Goal: Task Accomplishment & Management: Manage account settings

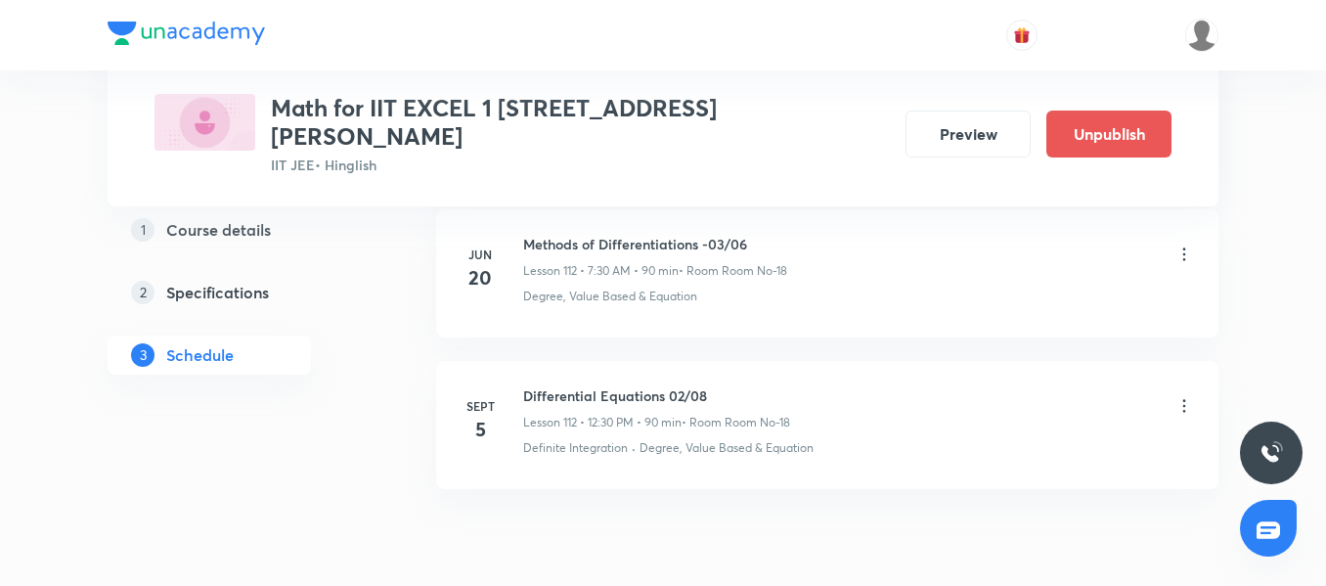
scroll to position [18108, 0]
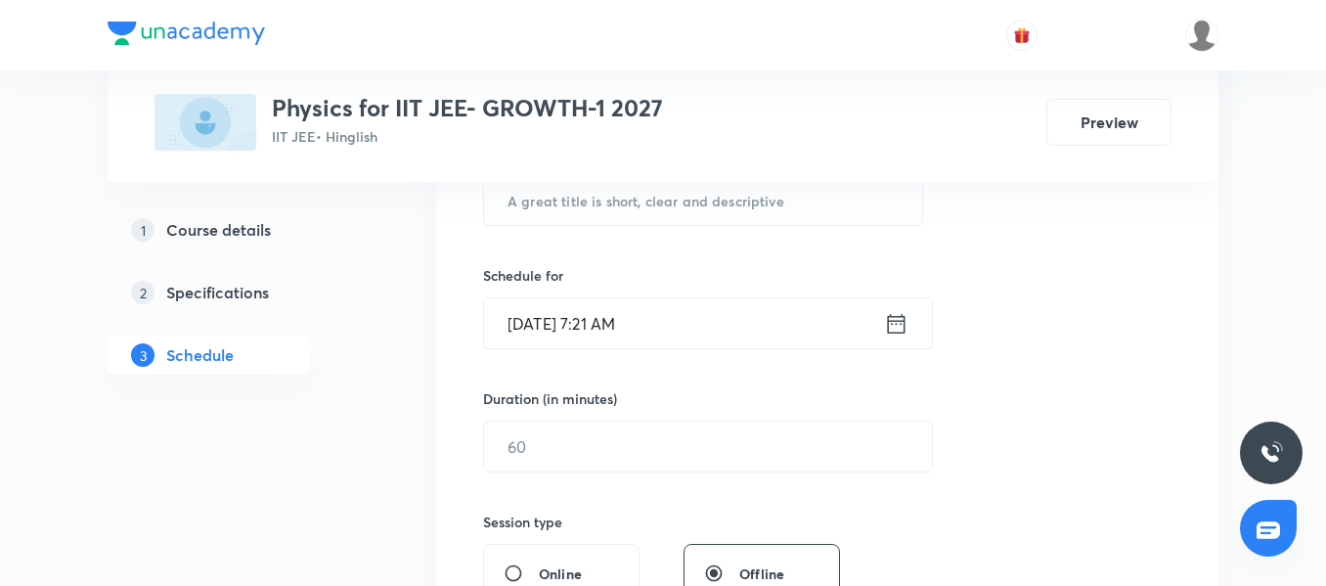
scroll to position [366, 0]
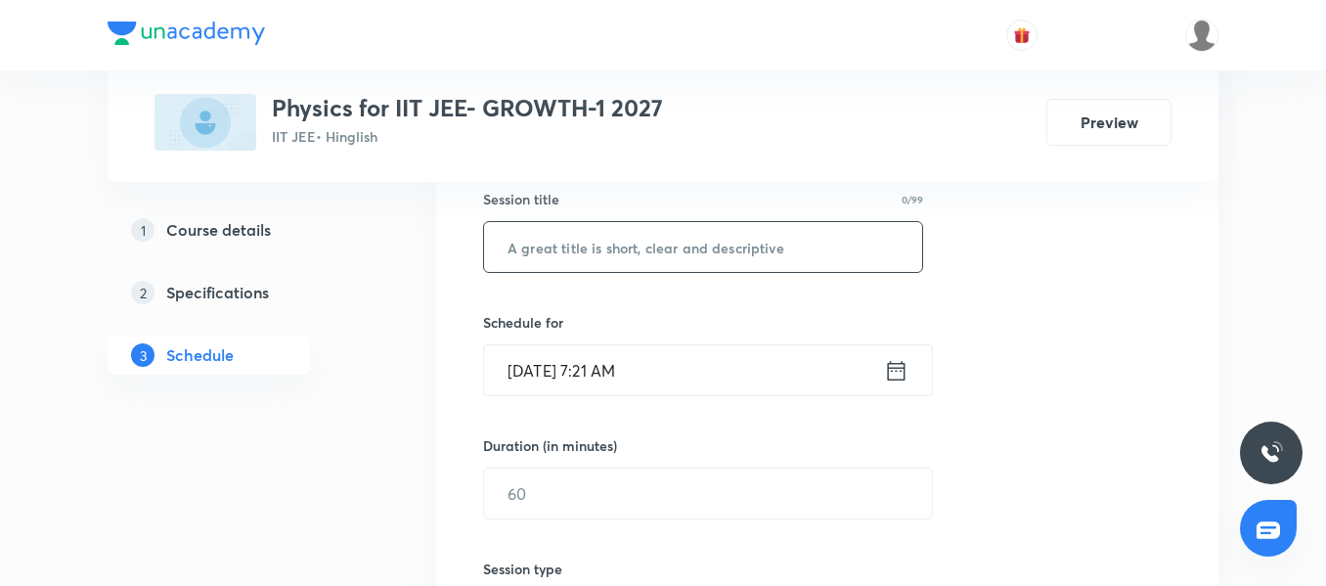
click at [554, 240] on input "text" at bounding box center [703, 247] width 438 height 50
paste input "Center of Mass, Linear Momentum and Collision"
type input "Center of Mass, Linear Momentum and Collision 01/10"
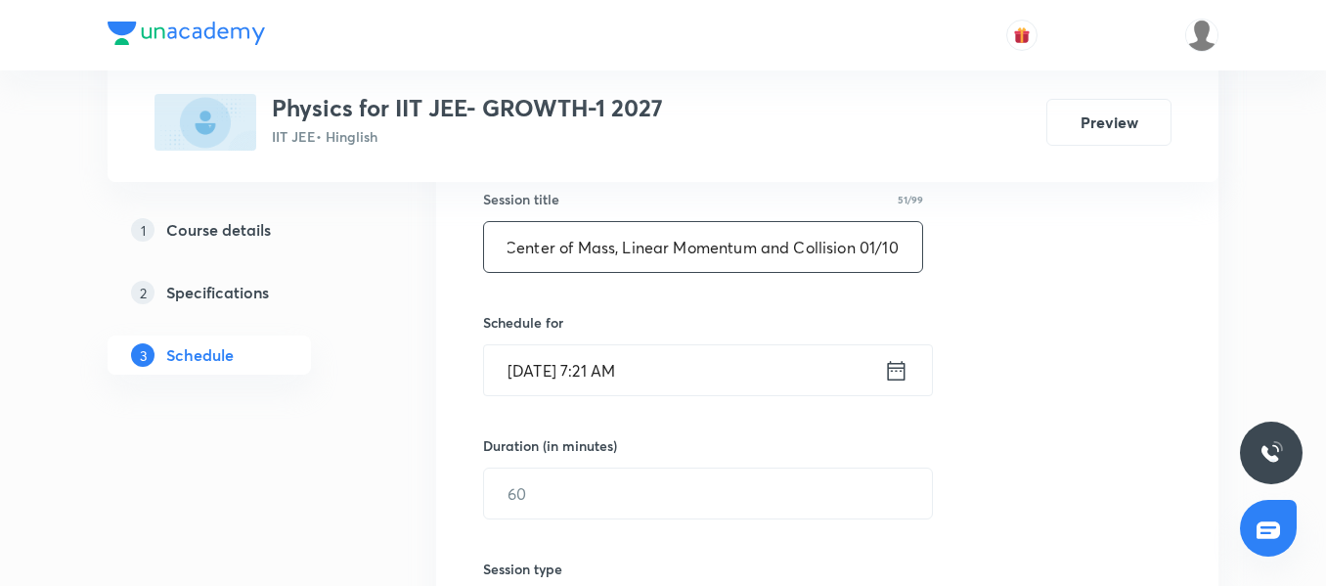
scroll to position [0, 0]
click at [765, 377] on input "[DATE] 7:21 AM" at bounding box center [684, 370] width 400 height 50
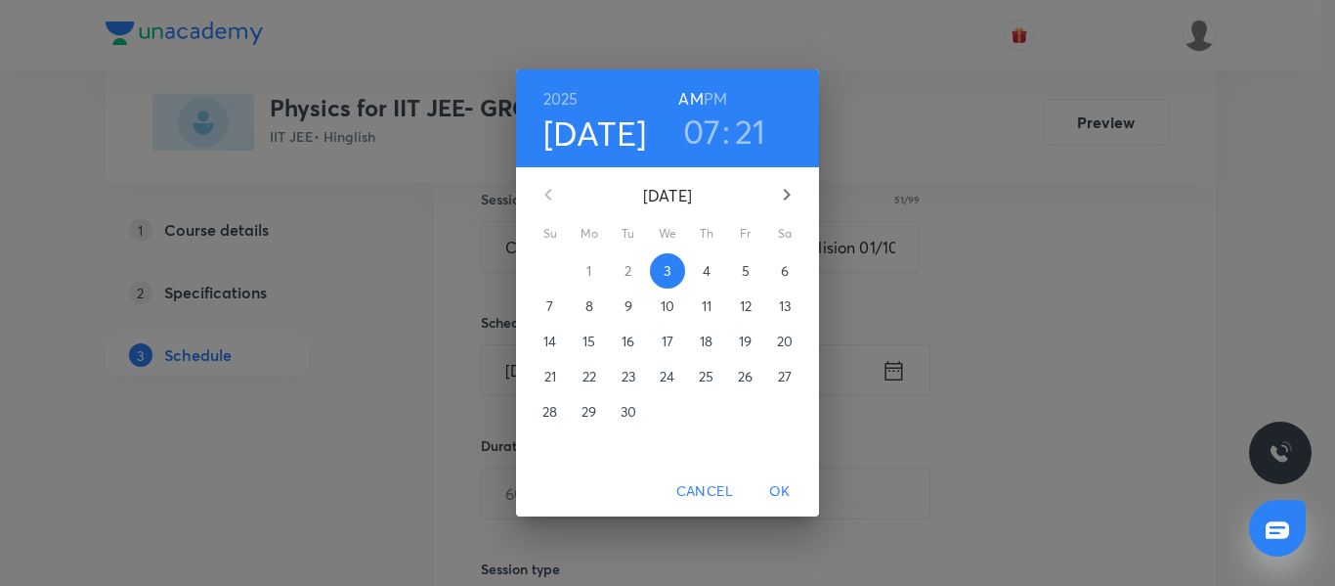
click at [703, 136] on h3 "07" at bounding box center [702, 130] width 38 height 41
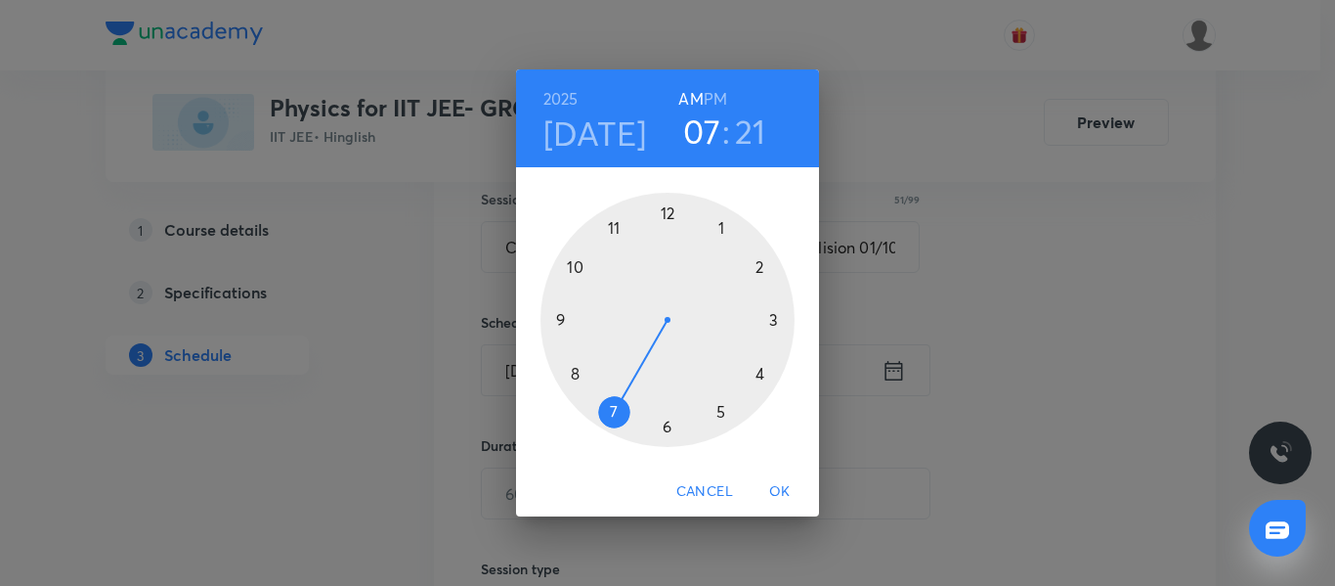
click at [779, 318] on div at bounding box center [668, 320] width 254 height 254
click at [713, 102] on h6 "PM" at bounding box center [715, 98] width 23 height 27
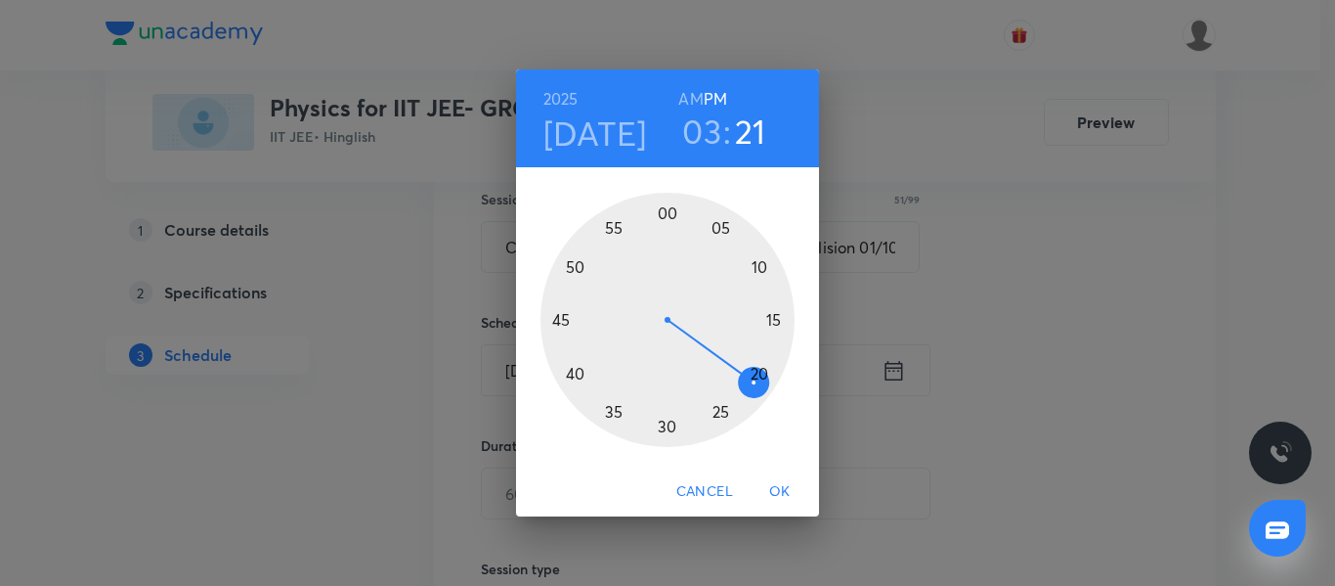
click at [670, 222] on div at bounding box center [668, 320] width 254 height 254
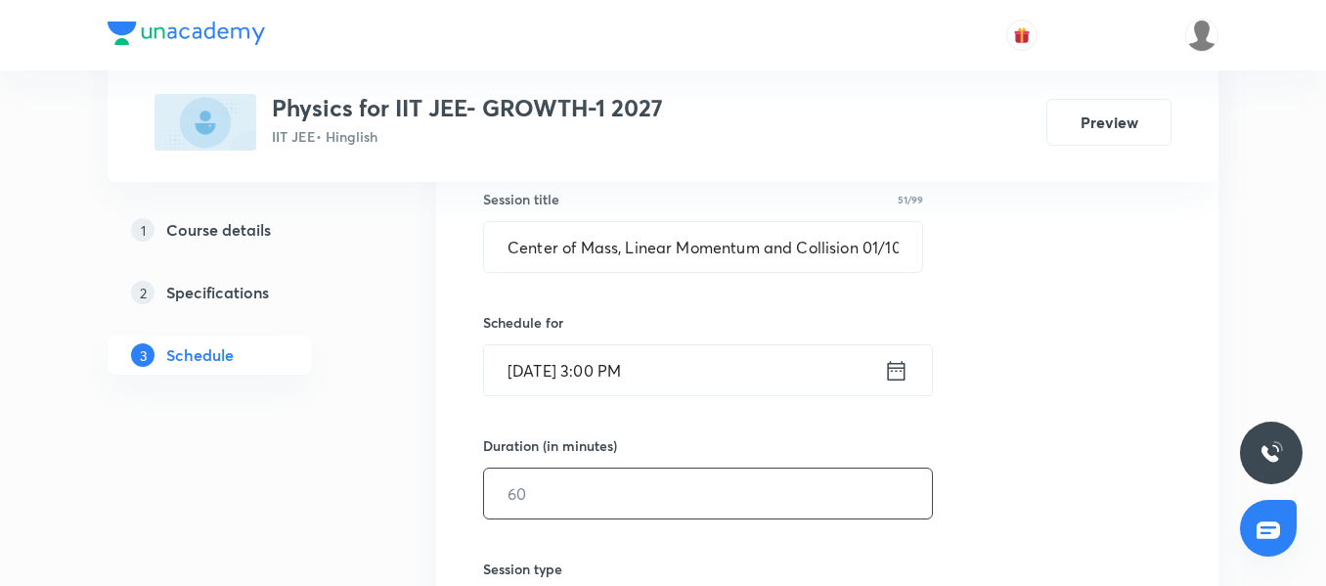
click at [601, 470] on input "text" at bounding box center [708, 493] width 448 height 50
type input "90"
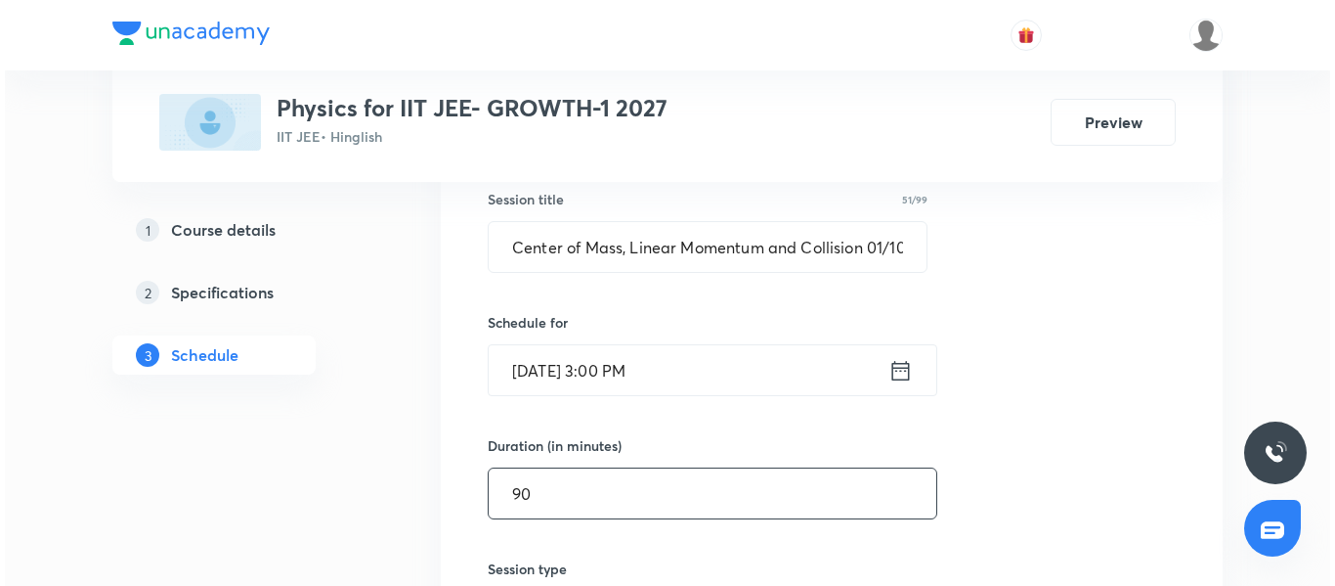
scroll to position [693, 0]
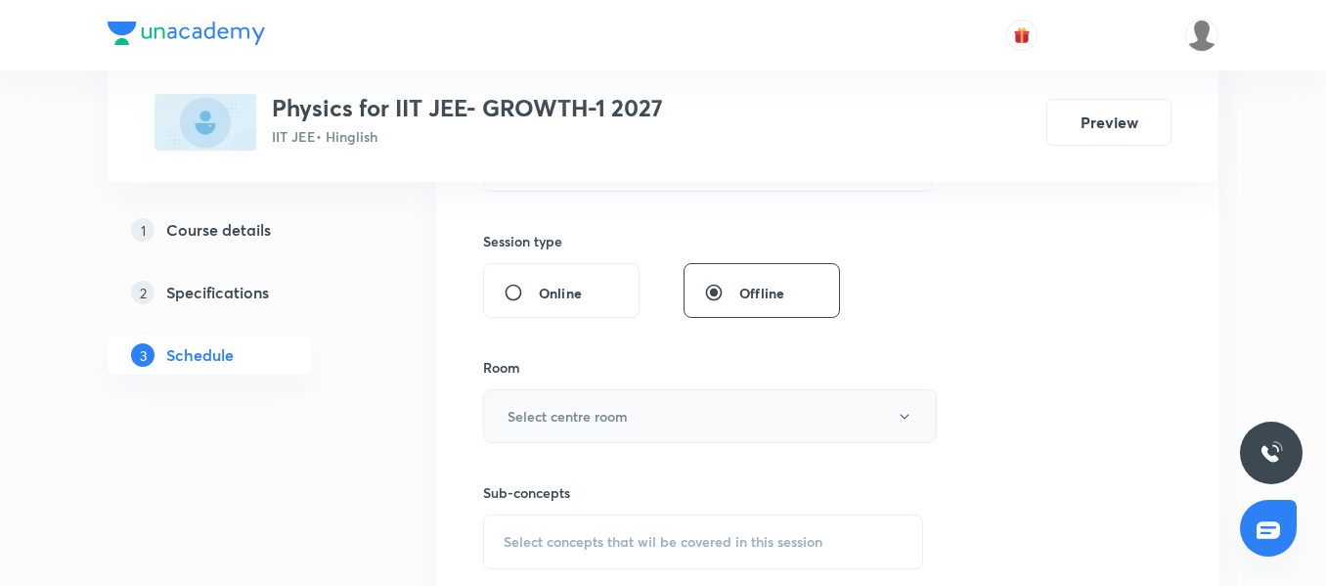
click at [561, 409] on h6 "Select centre room" at bounding box center [567, 416] width 120 height 21
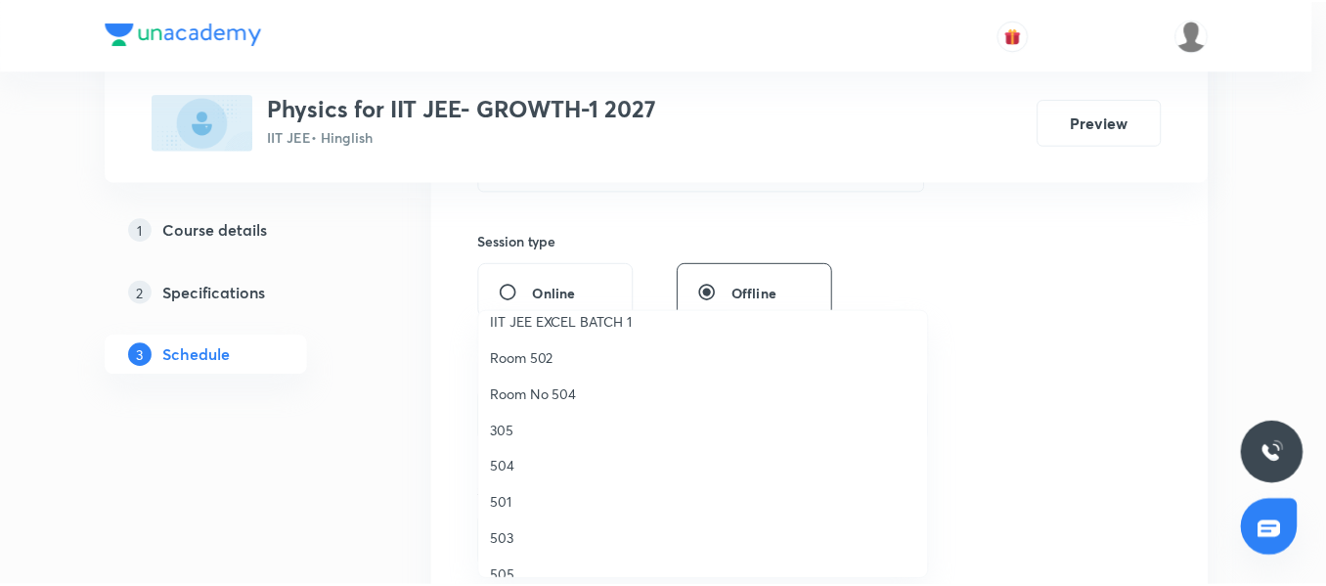
scroll to position [235, 0]
click at [527, 458] on span "501" at bounding box center [708, 464] width 428 height 21
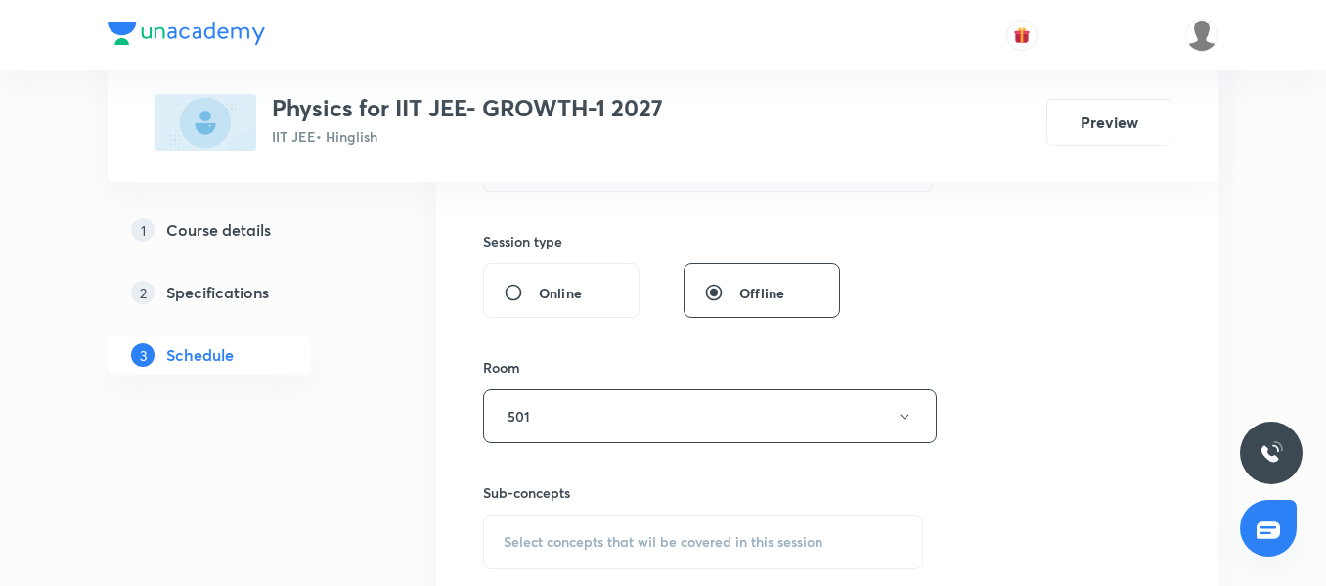
click at [565, 534] on span "Select concepts that wil be covered in this session" at bounding box center [662, 542] width 319 height 16
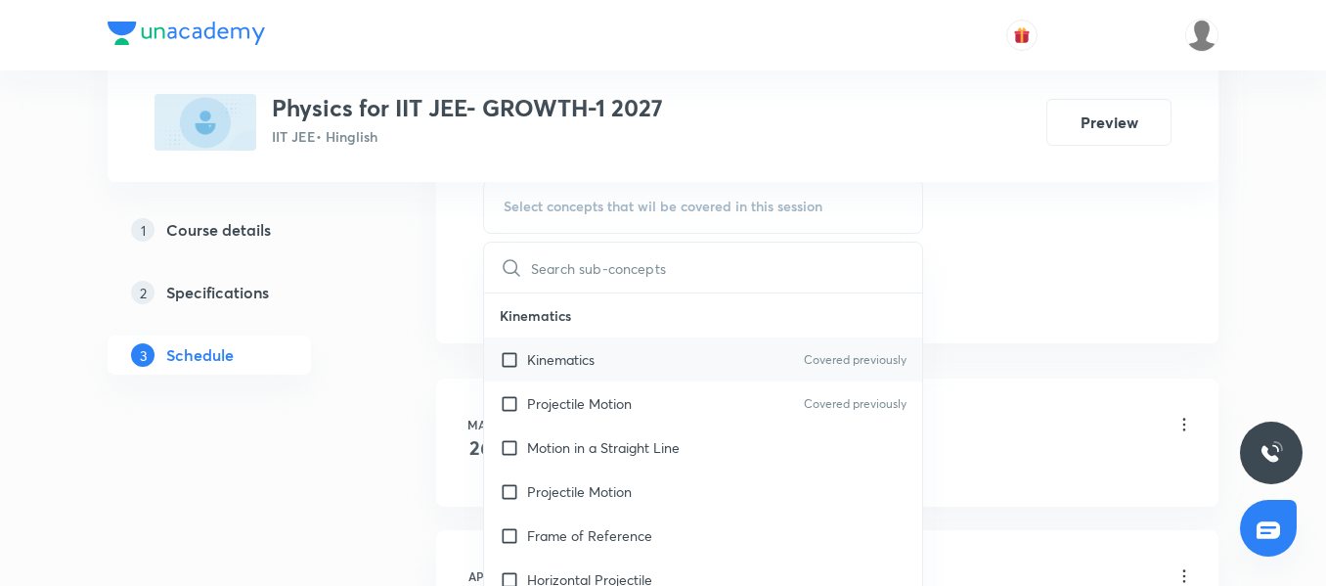
click at [570, 366] on p "Kinematics" at bounding box center [560, 359] width 67 height 21
checkbox input "true"
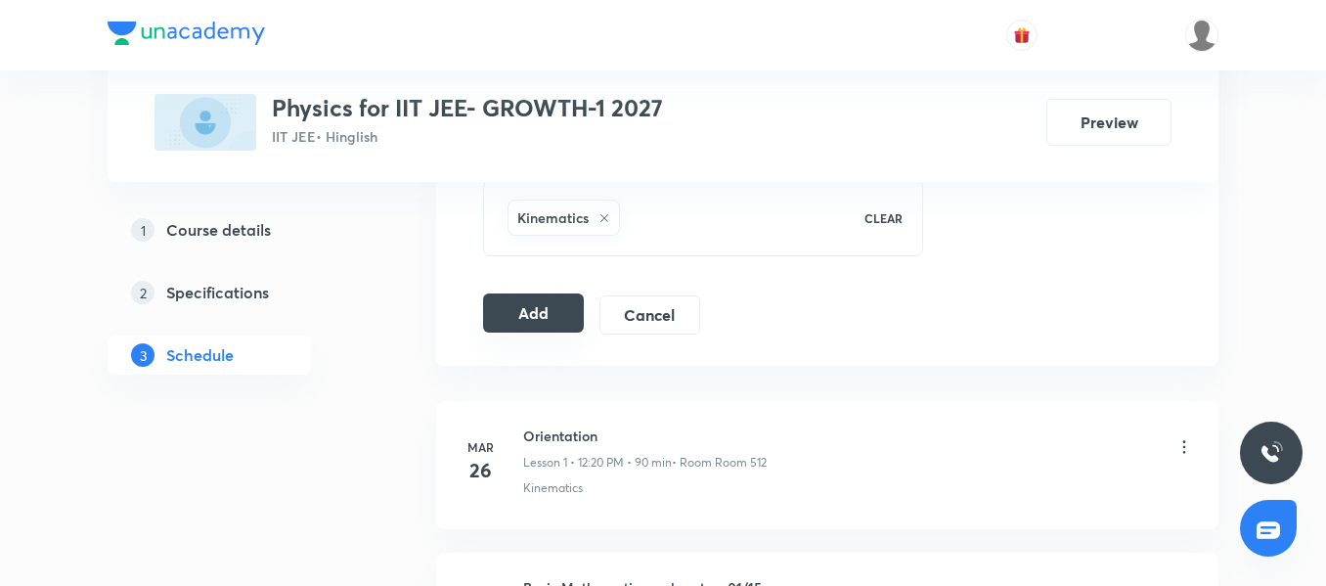
click at [547, 308] on button "Add" at bounding box center [533, 312] width 101 height 39
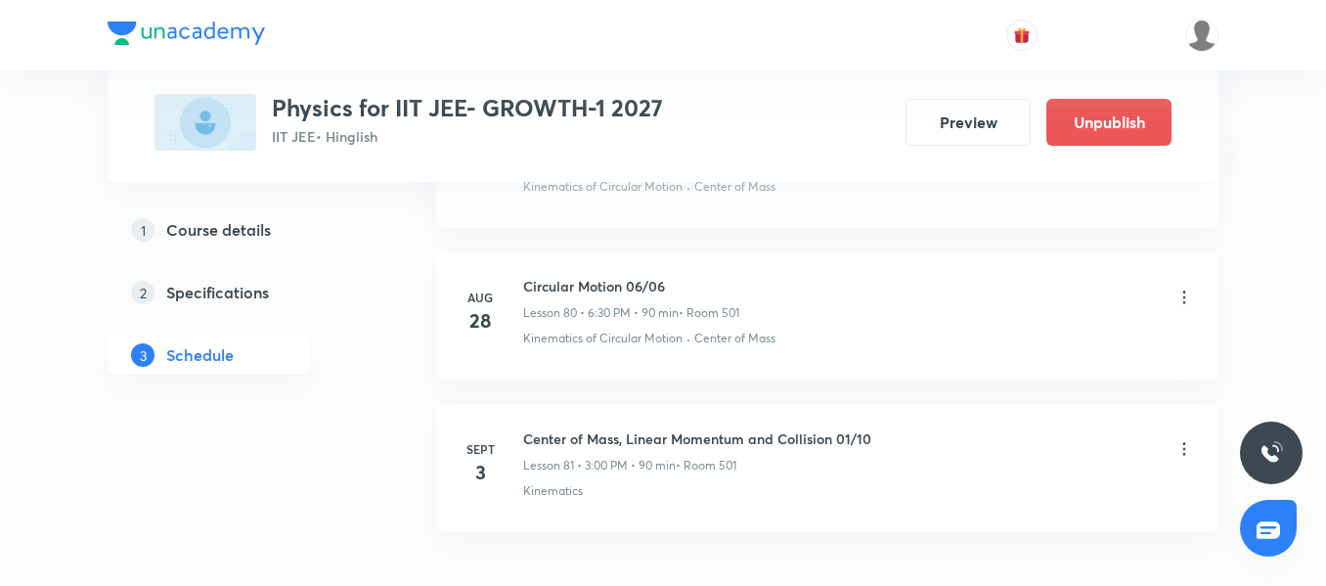
scroll to position [12363, 0]
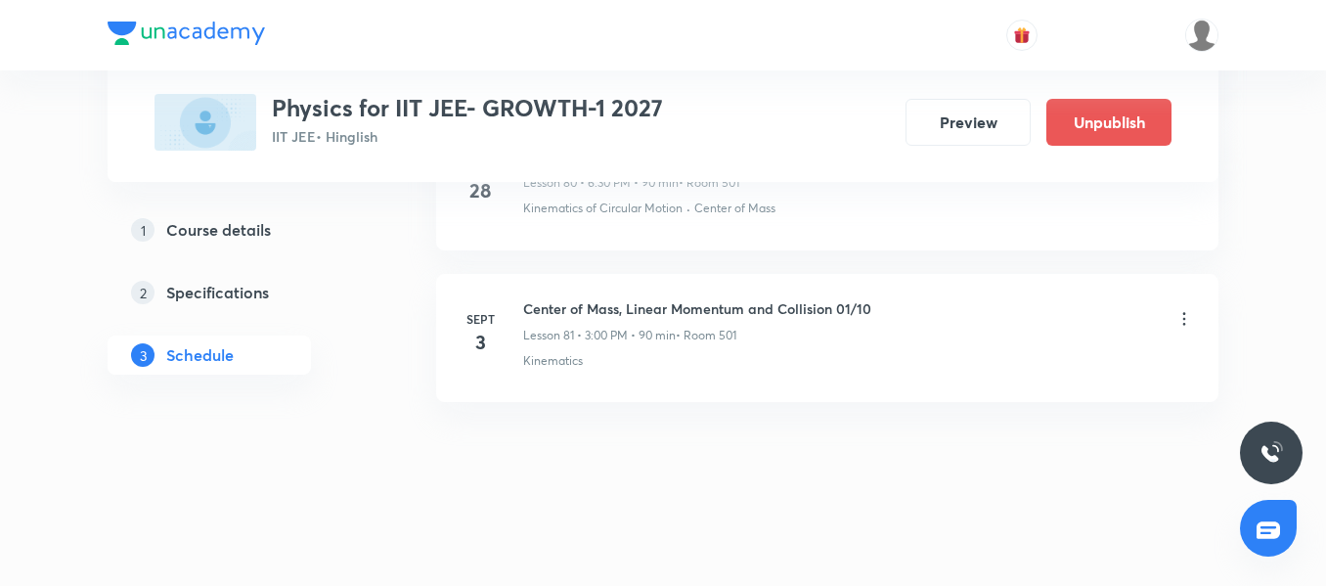
click at [751, 298] on h6 "Center of Mass, Linear Momentum and Collision 01/10" at bounding box center [697, 308] width 348 height 21
copy h6 "Center of Mass, Linear Momentum and Collision 01/10"
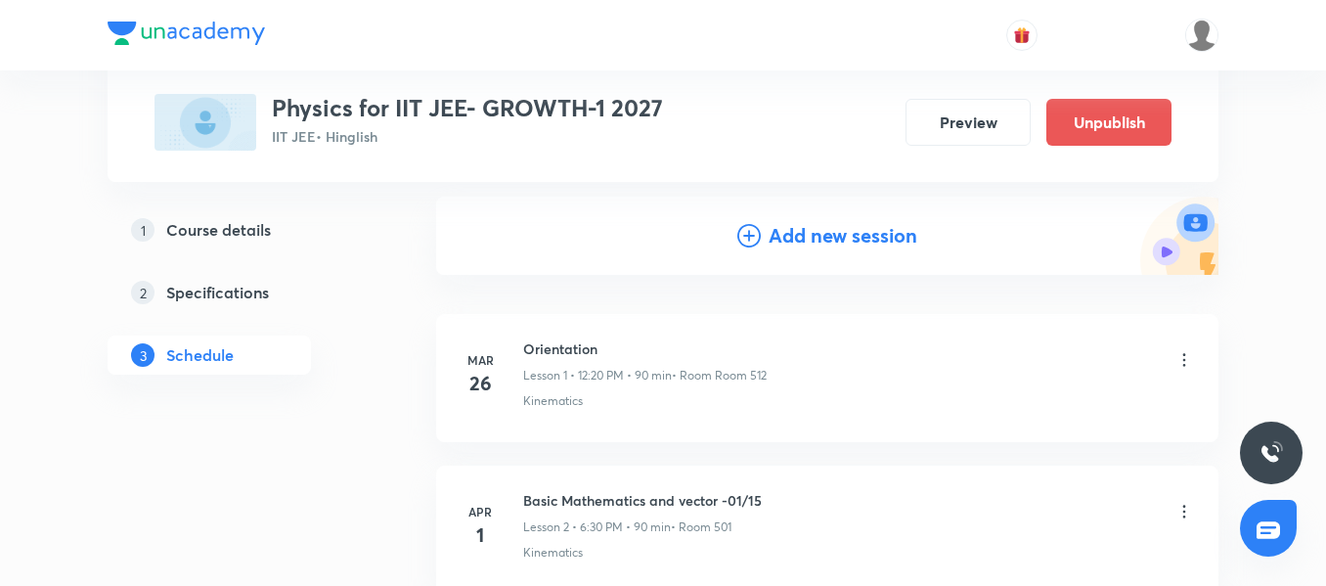
scroll to position [173, 0]
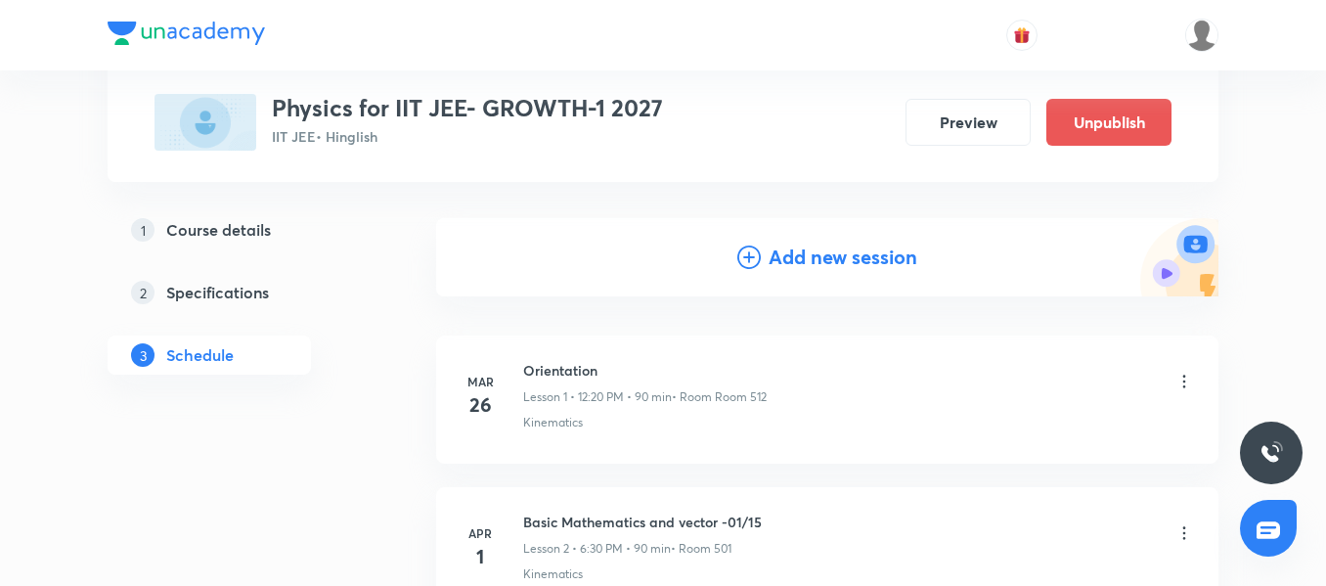
click at [757, 251] on icon at bounding box center [748, 256] width 23 height 23
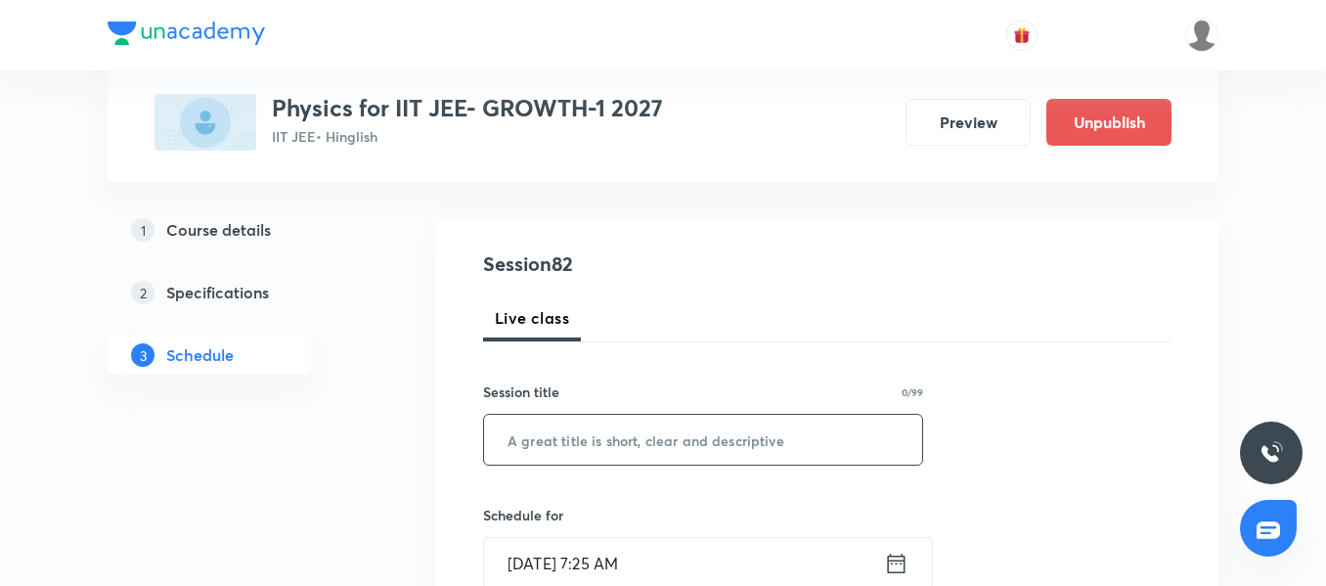
click at [573, 431] on input "text" at bounding box center [703, 439] width 438 height 50
paste input "Center of Mass, Linear Momentum and Collision 01/10"
click at [881, 437] on input "Center of Mass, Linear Momentum and Collision 01/10" at bounding box center [703, 439] width 438 height 50
click at [876, 439] on input "Center of Mass, Linear Momentum and Collision 01/10" at bounding box center [703, 439] width 438 height 50
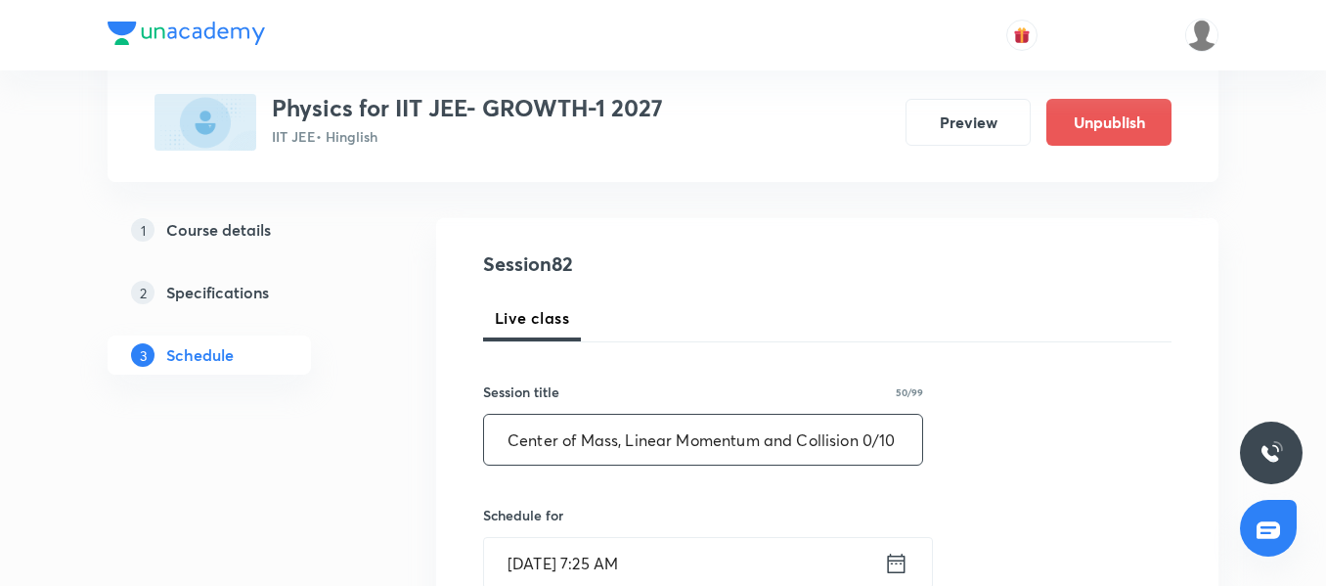
scroll to position [0, 0]
type input "Center of Mass, Linear Momentum and Collision 02/10"
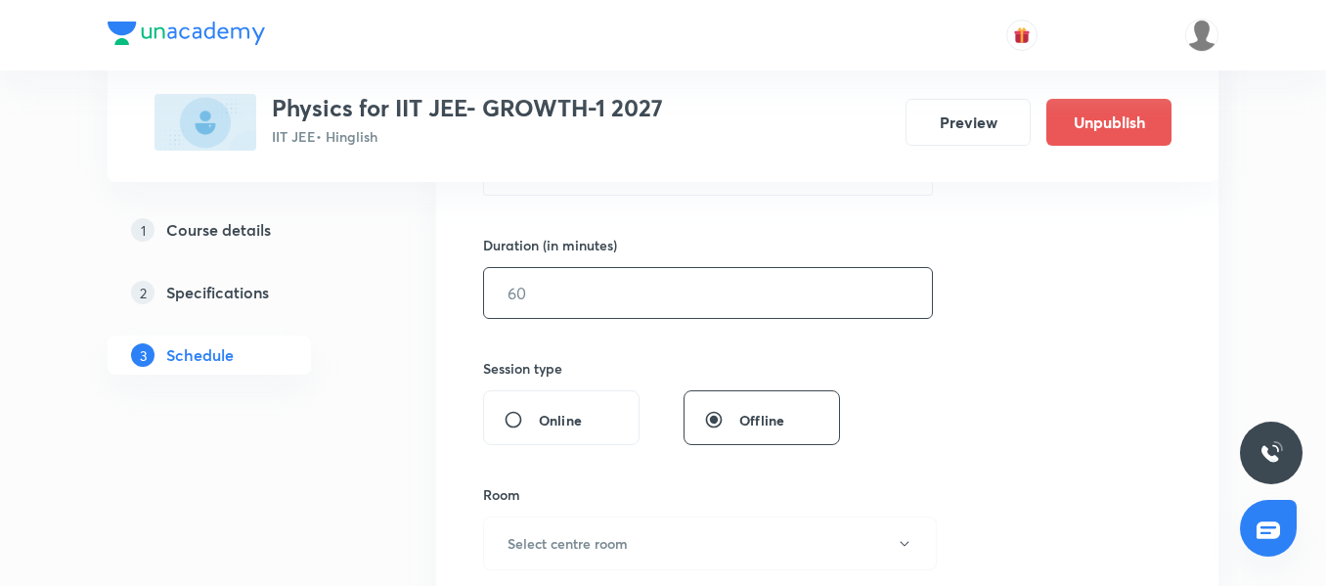
scroll to position [461, 0]
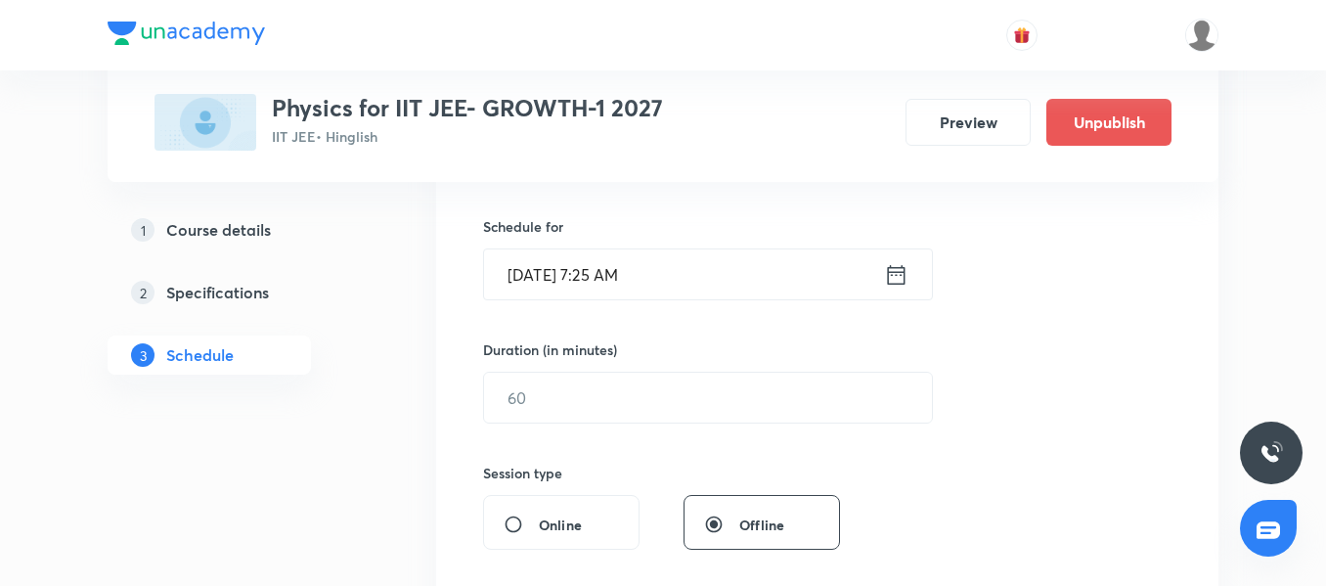
click at [748, 276] on input "[DATE] 7:25 AM" at bounding box center [684, 274] width 400 height 50
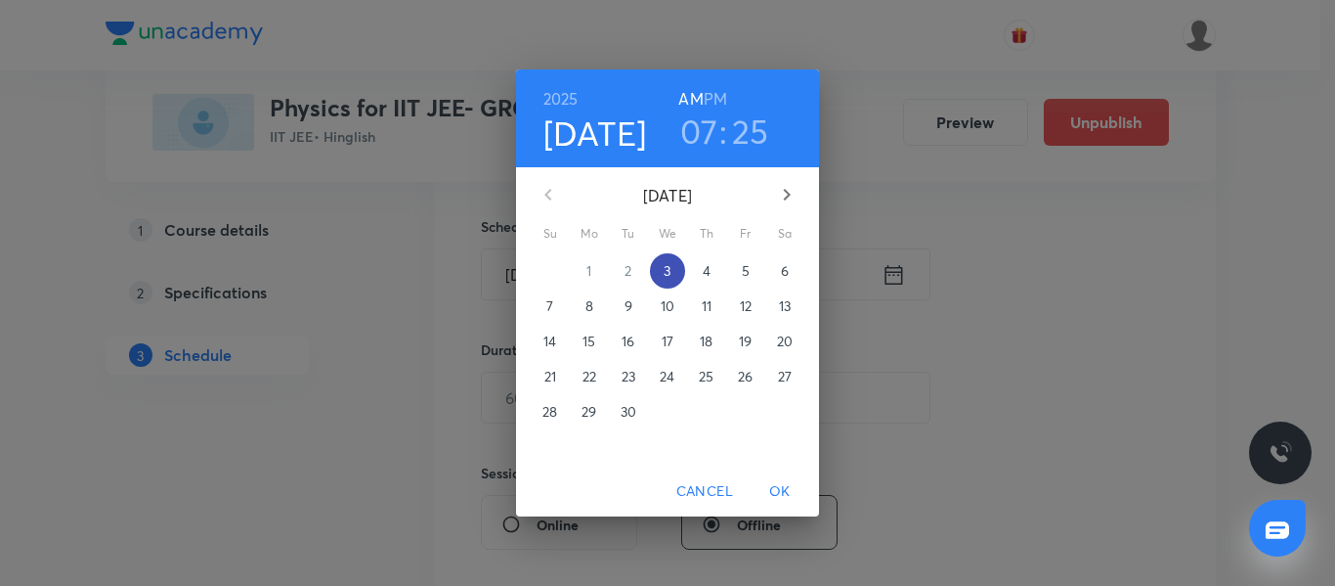
click at [665, 283] on button "3" at bounding box center [667, 270] width 35 height 35
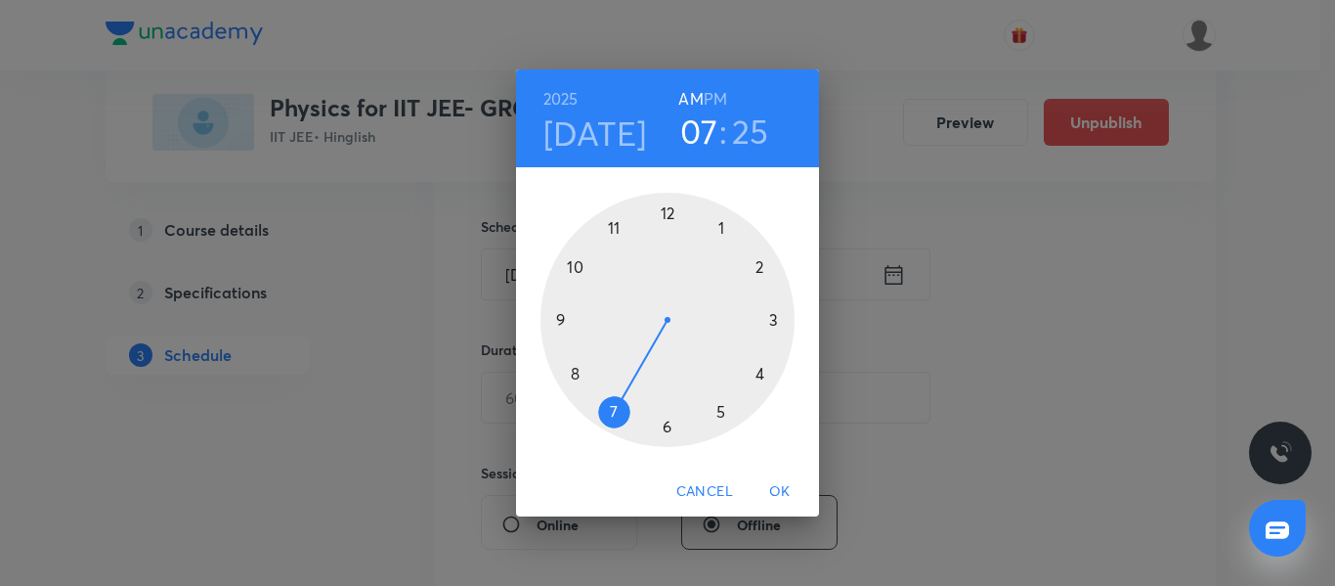
click at [761, 373] on div at bounding box center [668, 320] width 254 height 254
click at [721, 101] on h6 "PM" at bounding box center [715, 98] width 23 height 27
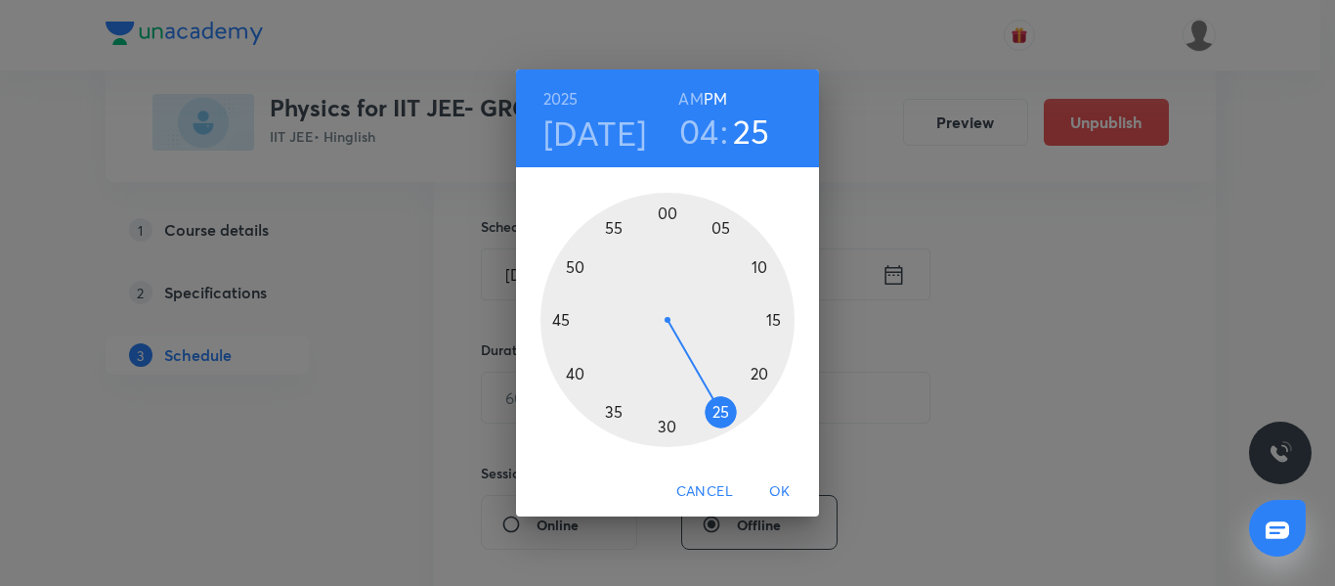
click at [560, 318] on div at bounding box center [668, 320] width 254 height 254
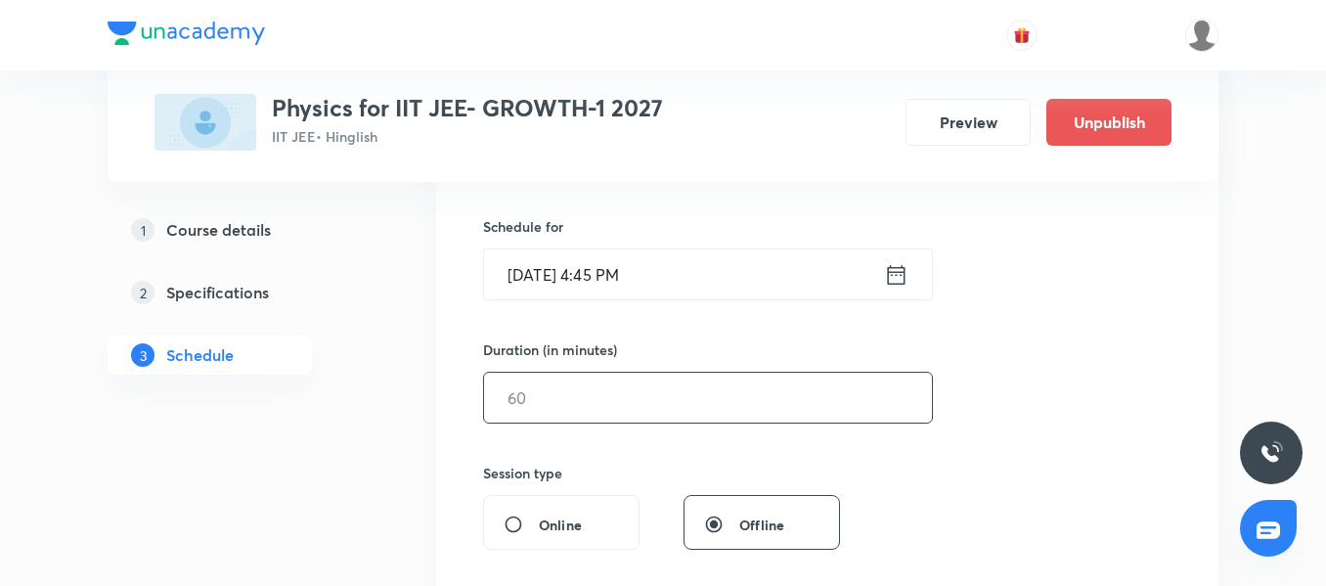
click at [545, 417] on input "text" at bounding box center [708, 397] width 448 height 50
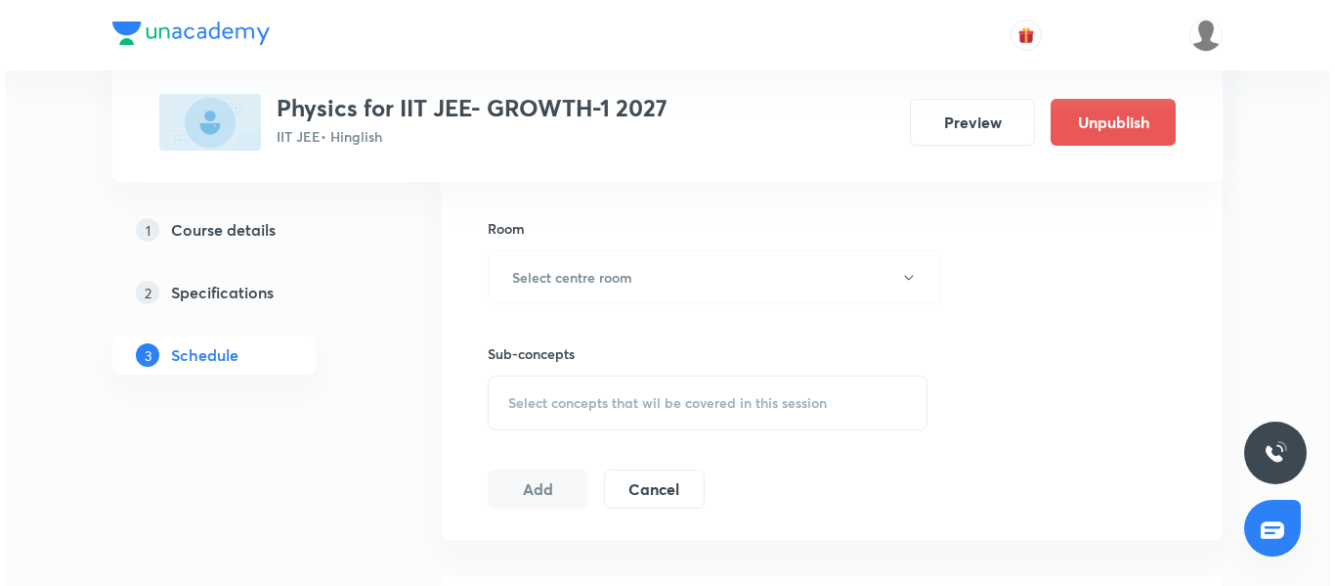
scroll to position [854, 0]
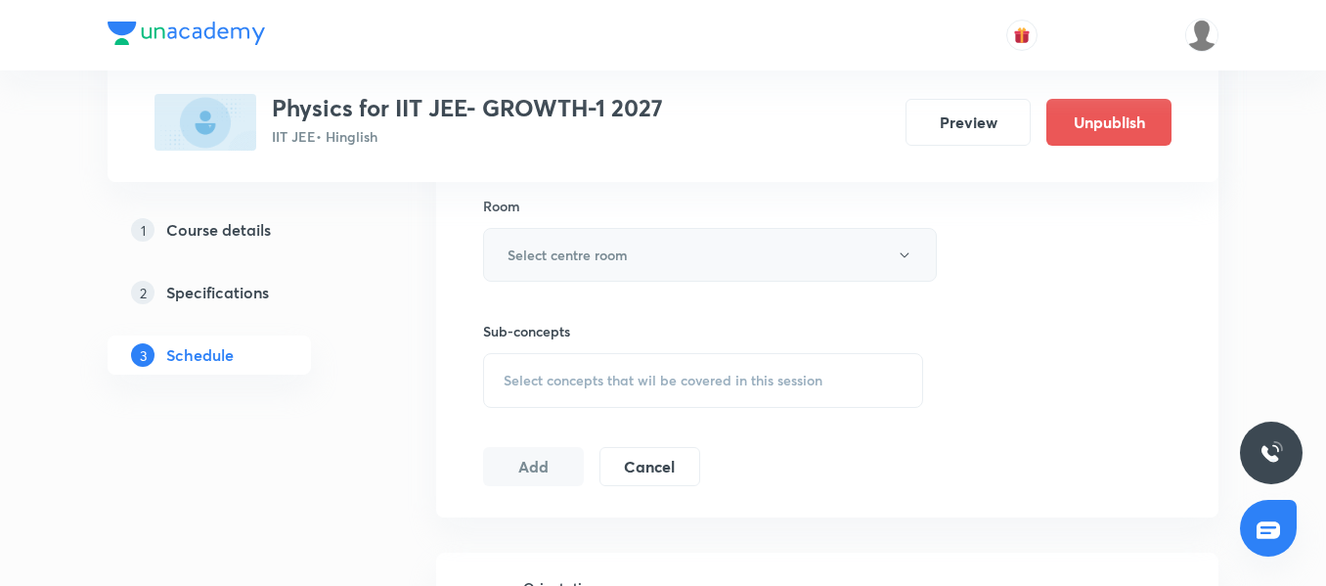
type input "90"
click at [630, 258] on button "Select centre room" at bounding box center [710, 255] width 454 height 54
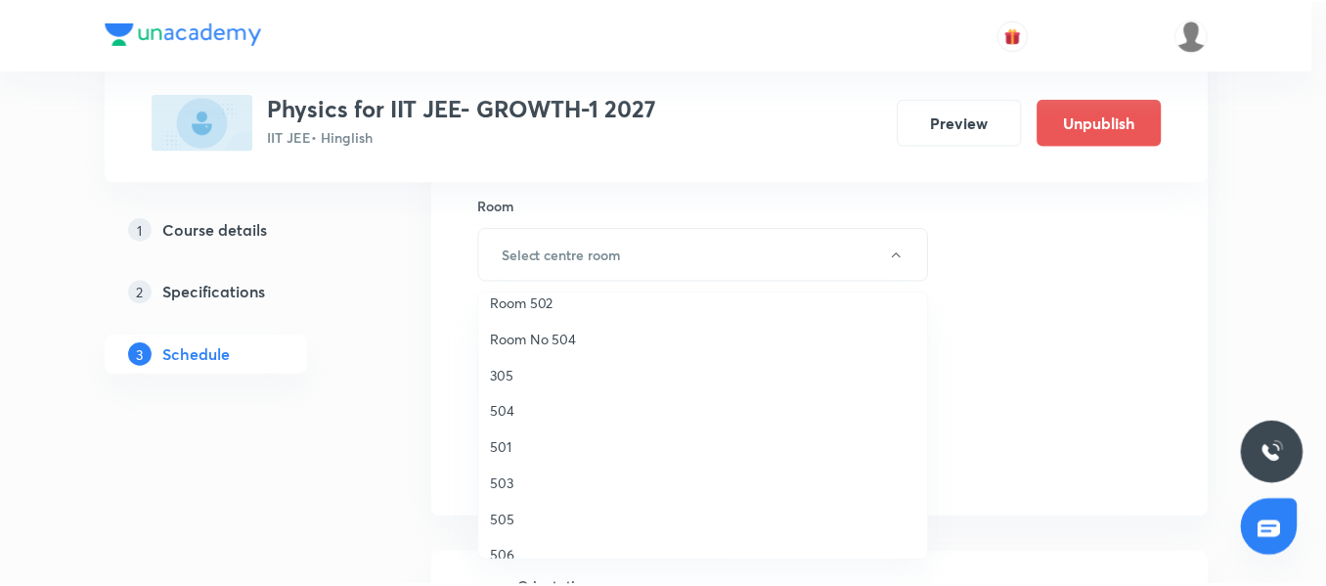
scroll to position [274, 0]
click at [525, 397] on span "501" at bounding box center [708, 406] width 428 height 21
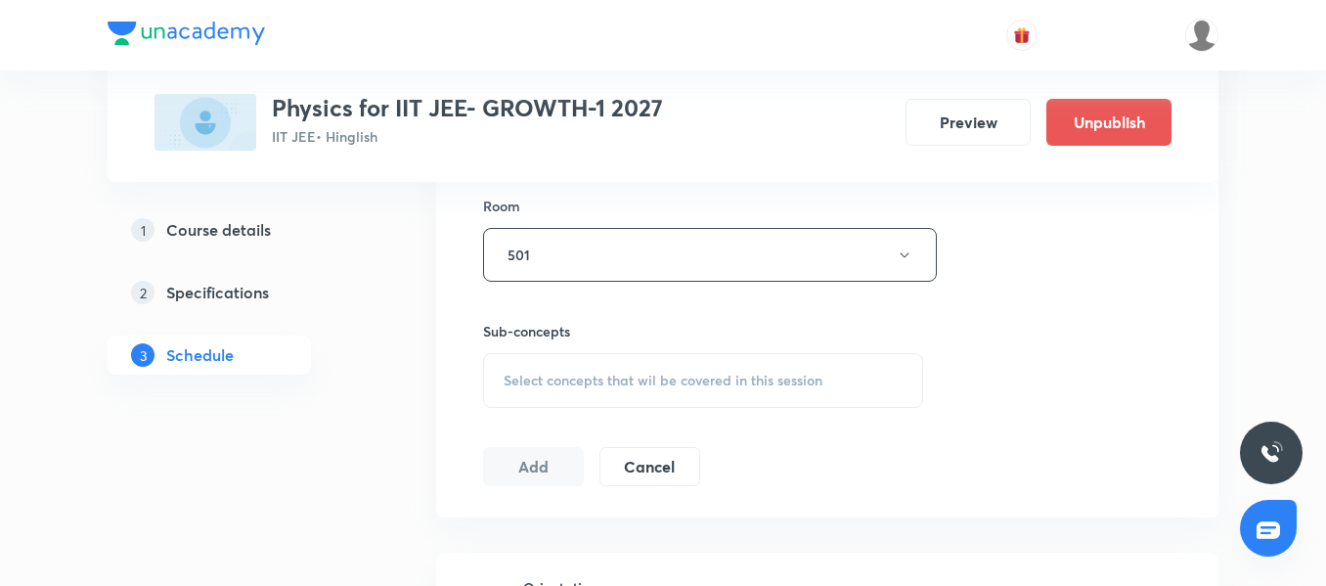
click at [540, 394] on div "Select concepts that wil be covered in this session" at bounding box center [703, 380] width 440 height 55
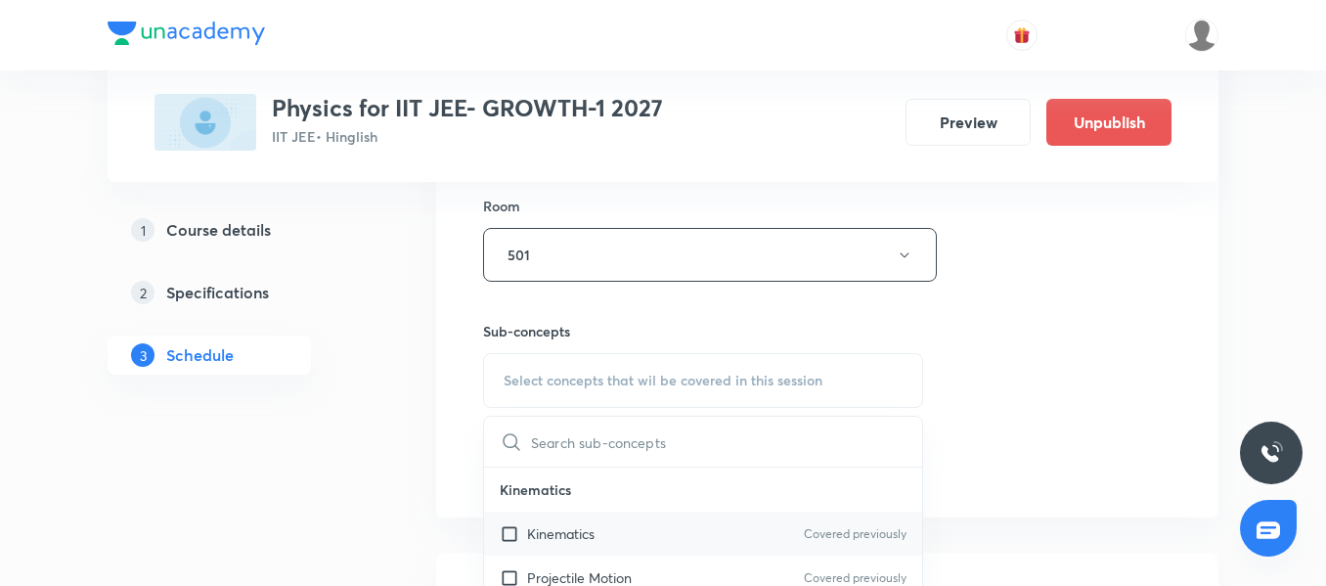
click at [534, 527] on p "Kinematics" at bounding box center [560, 533] width 67 height 21
checkbox input "true"
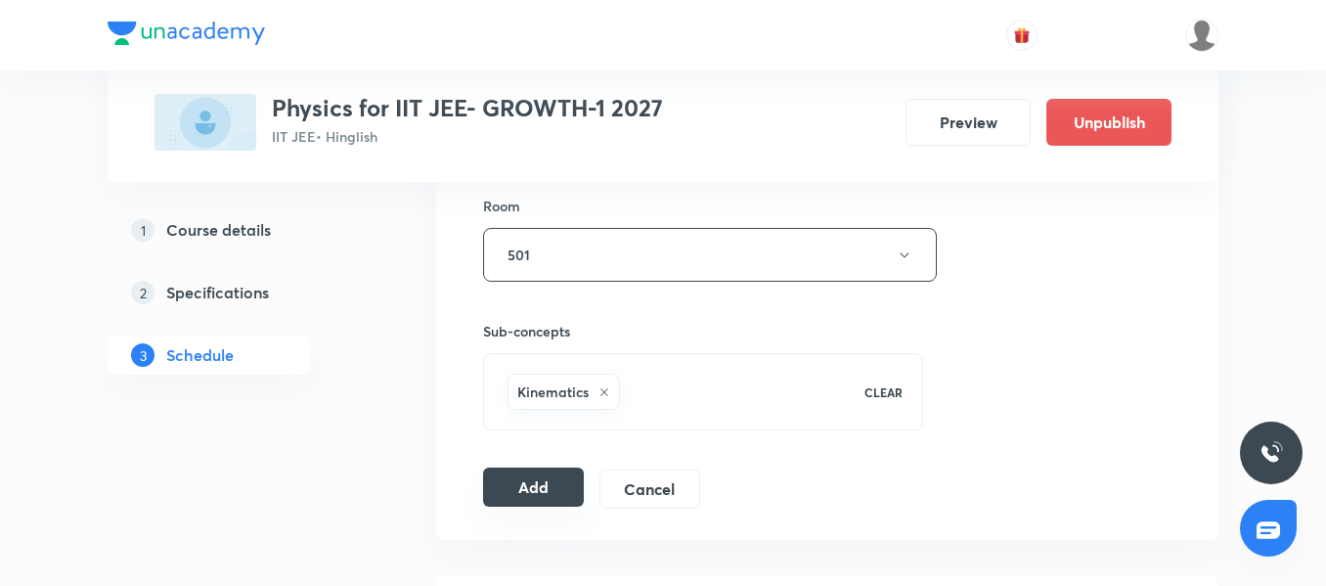
click at [519, 487] on button "Add" at bounding box center [533, 486] width 101 height 39
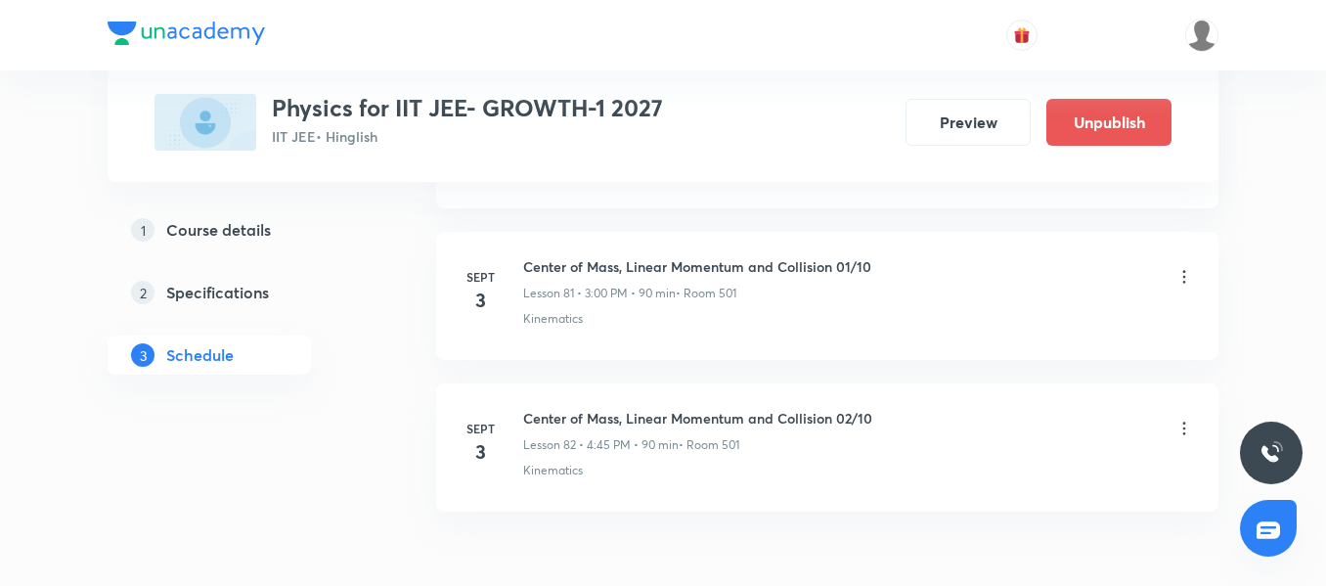
scroll to position [12427, 0]
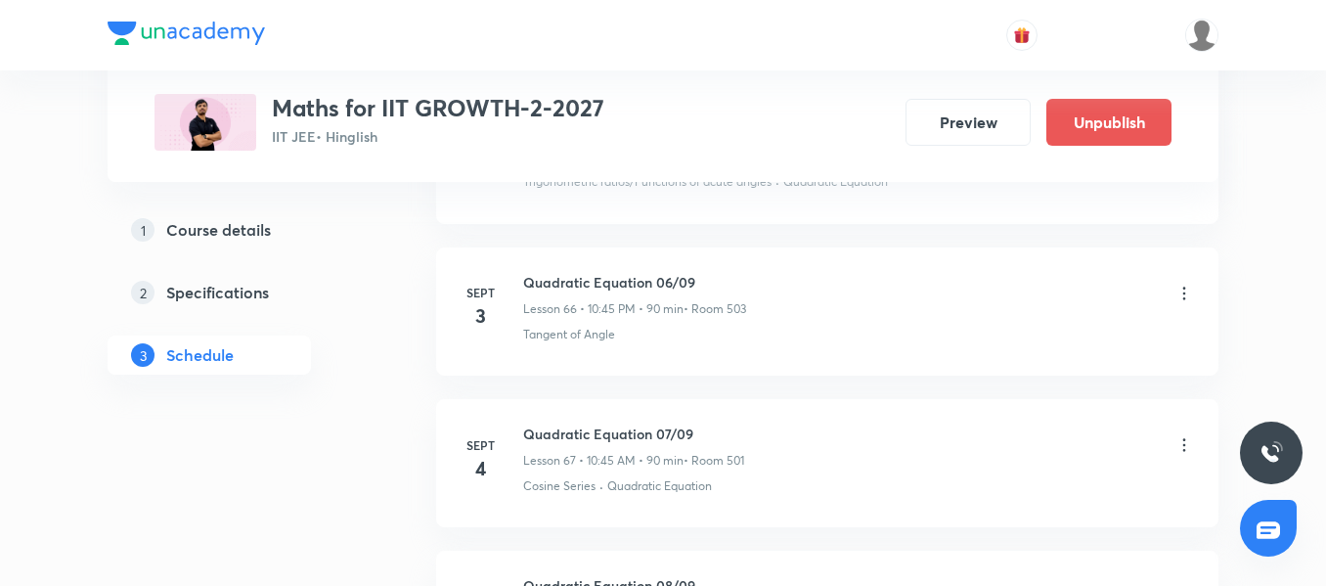
scroll to position [11034, 0]
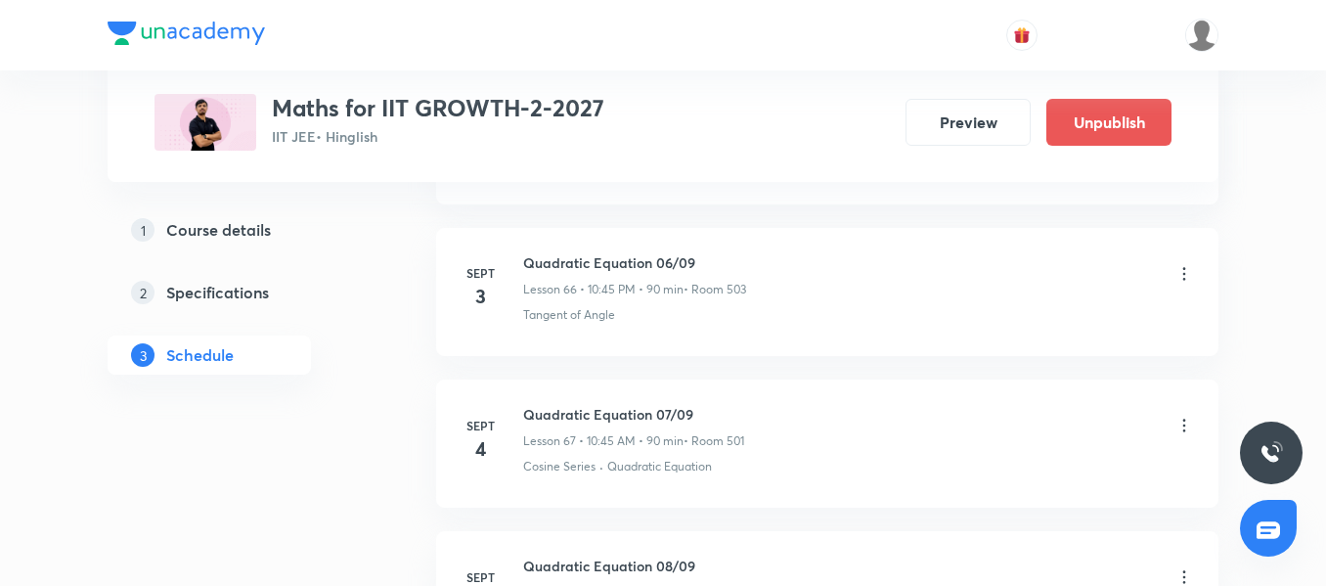
click at [1185, 277] on icon at bounding box center [1184, 274] width 20 height 20
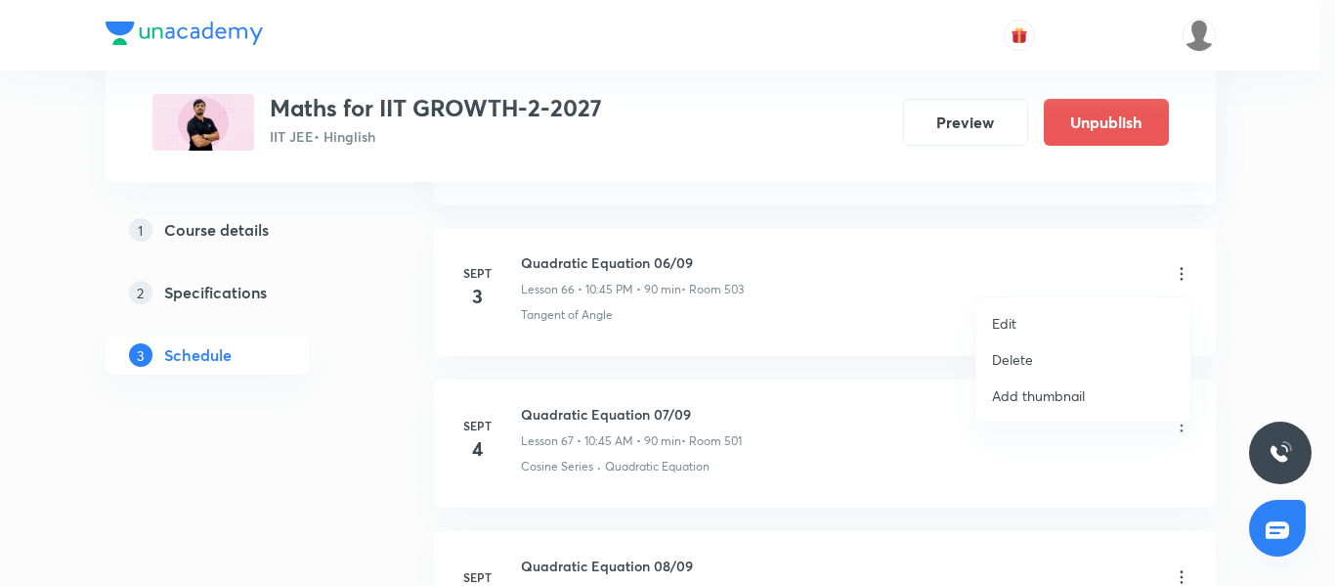
click at [1067, 320] on li "Edit" at bounding box center [1084, 323] width 214 height 36
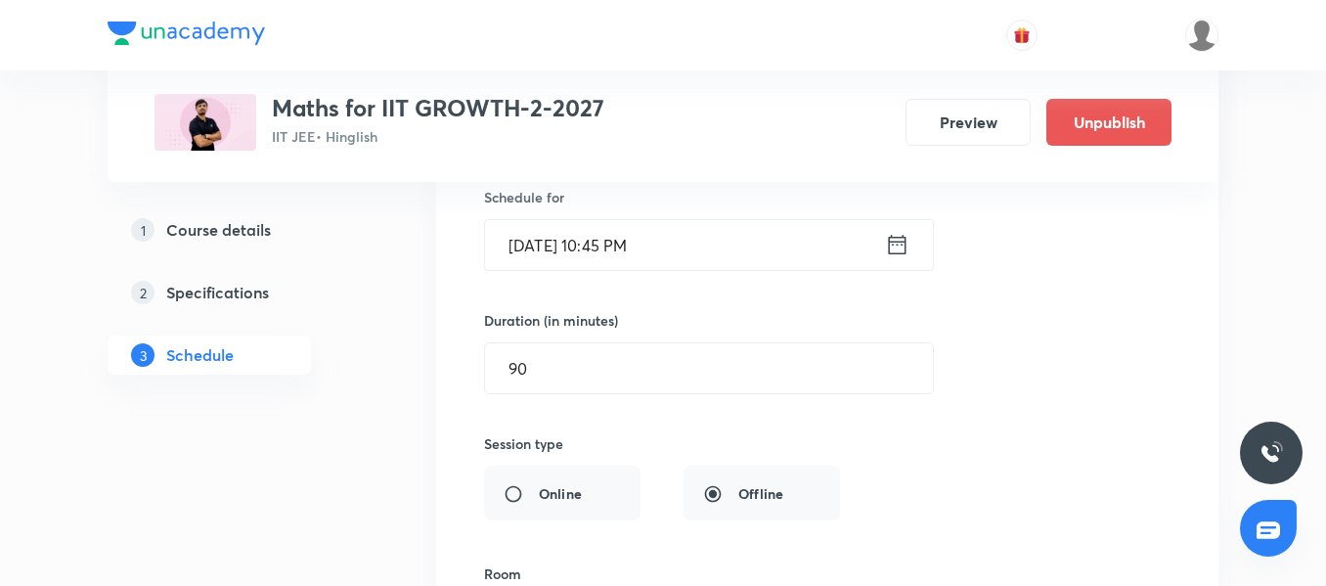
scroll to position [10322, 0]
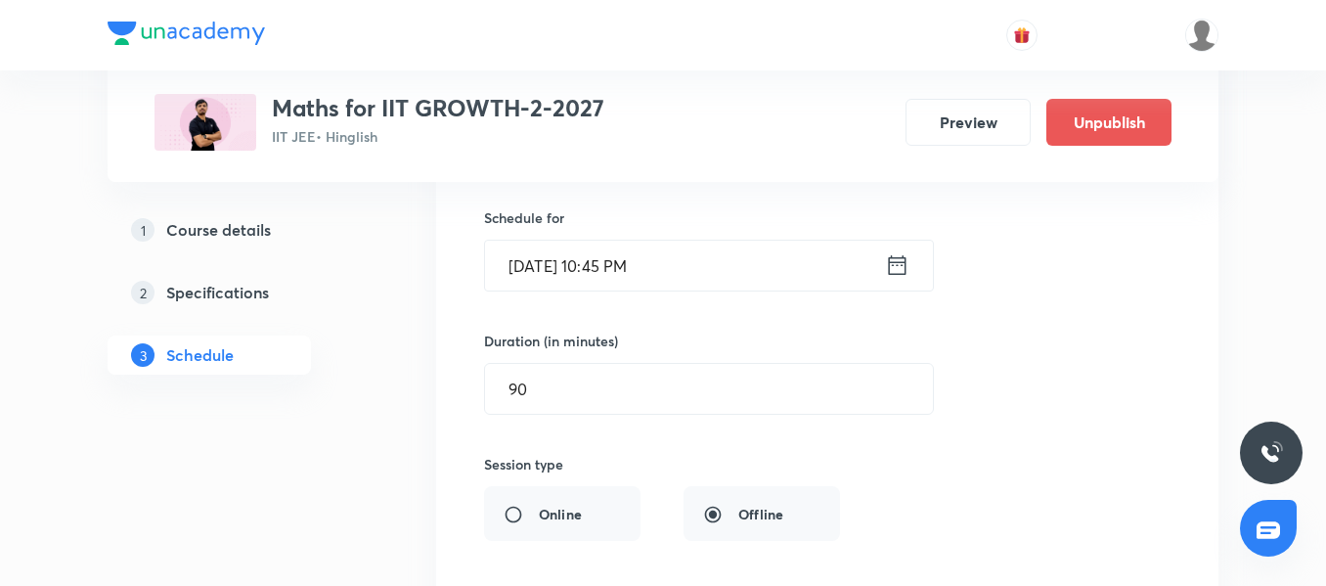
click at [744, 272] on input "Sept 3, 2025, 10:45 PM" at bounding box center [685, 265] width 400 height 50
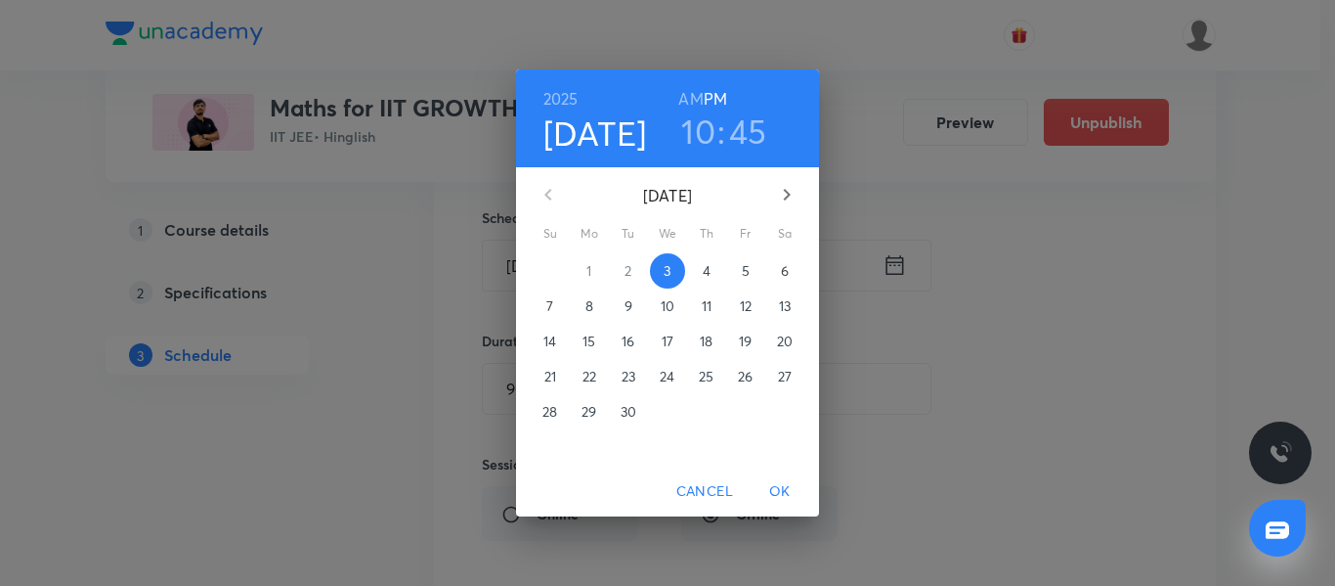
click at [690, 95] on h6 "AM" at bounding box center [690, 98] width 24 height 27
click at [779, 490] on span "OK" at bounding box center [780, 491] width 47 height 24
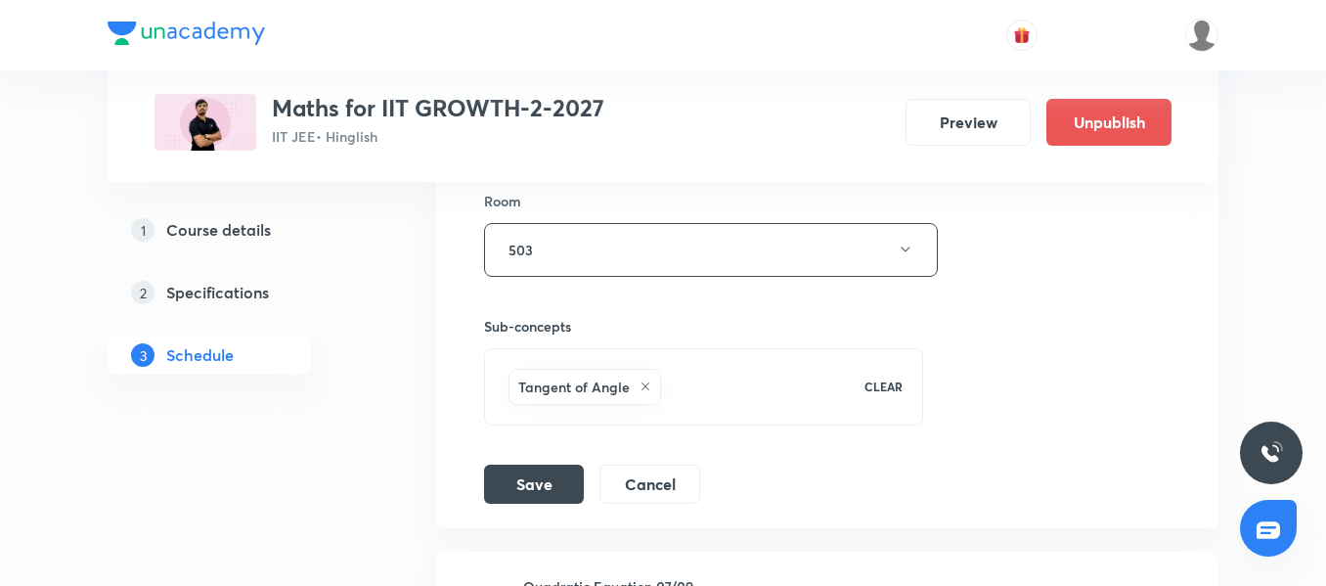
scroll to position [10753, 0]
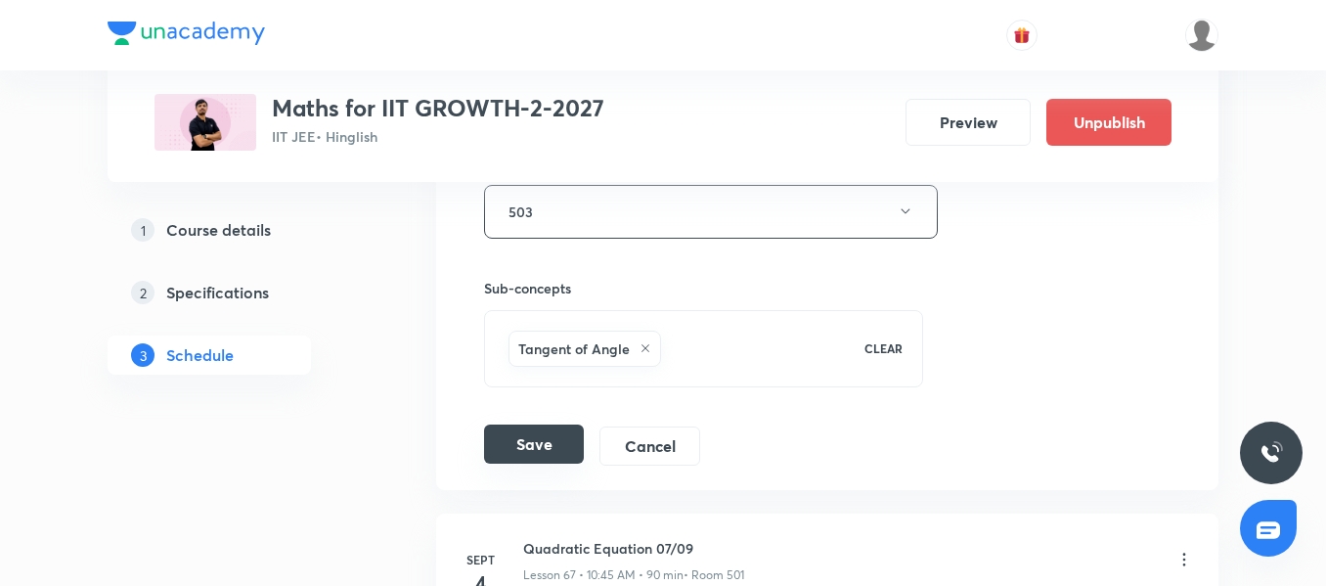
click at [536, 447] on button "Save" at bounding box center [534, 443] width 100 height 39
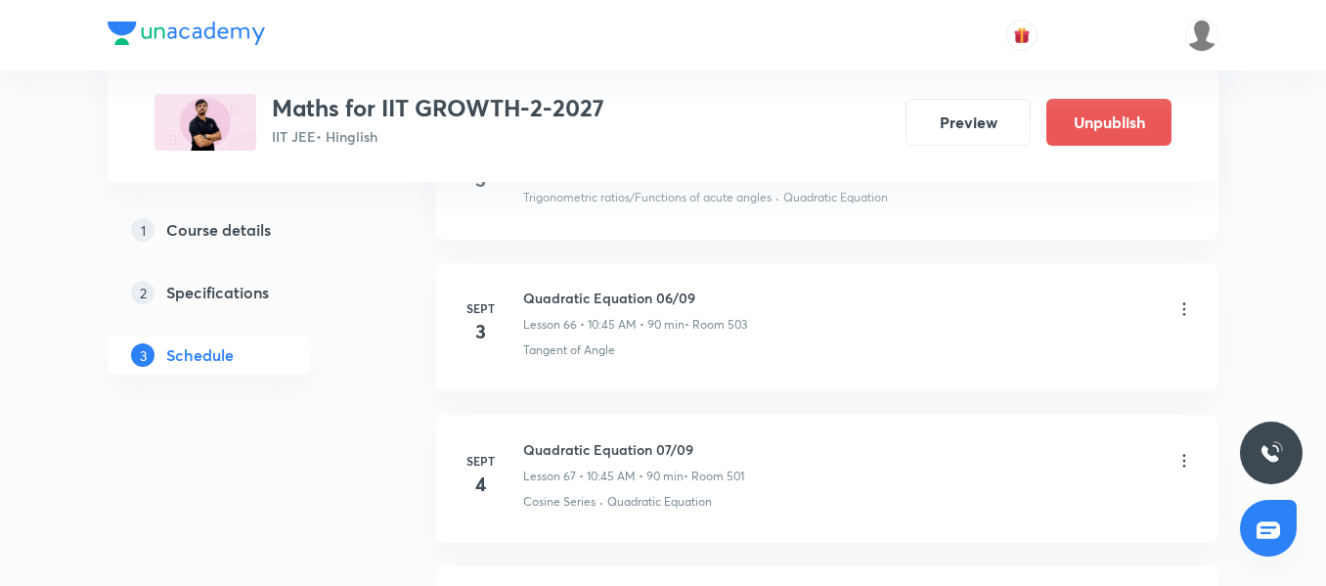
scroll to position [10082, 0]
